Goal: Find specific page/section

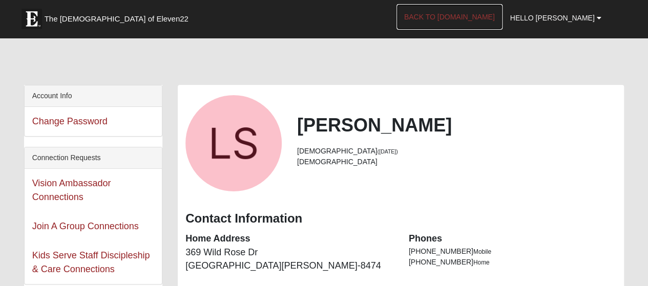
click at [477, 19] on link "Back to [DOMAIN_NAME]" at bounding box center [449, 17] width 106 height 26
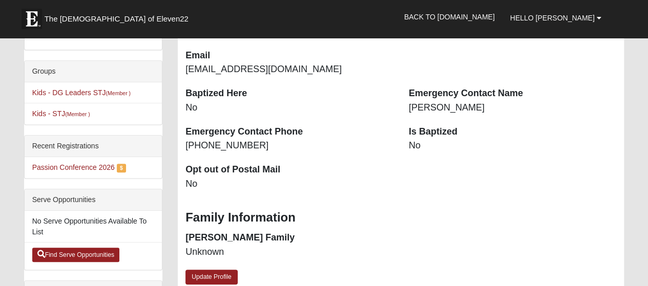
scroll to position [236, 0]
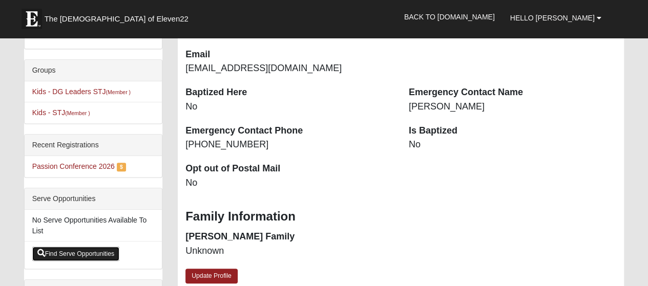
click at [69, 254] on link "Find Serve Opportunities" at bounding box center [76, 254] width 88 height 14
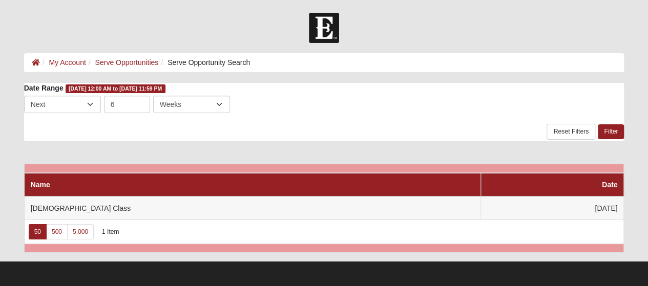
scroll to position [7, 0]
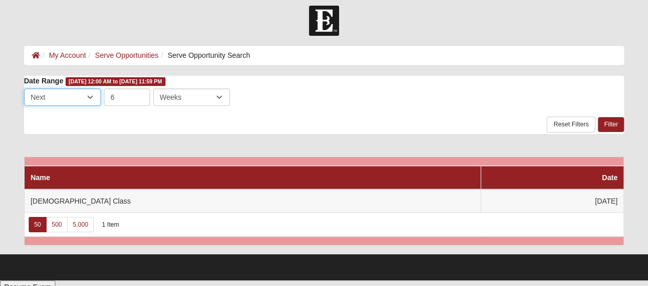
click at [80, 97] on select "Last Next" at bounding box center [62, 97] width 77 height 17
